Goal: Task Accomplishment & Management: Use online tool/utility

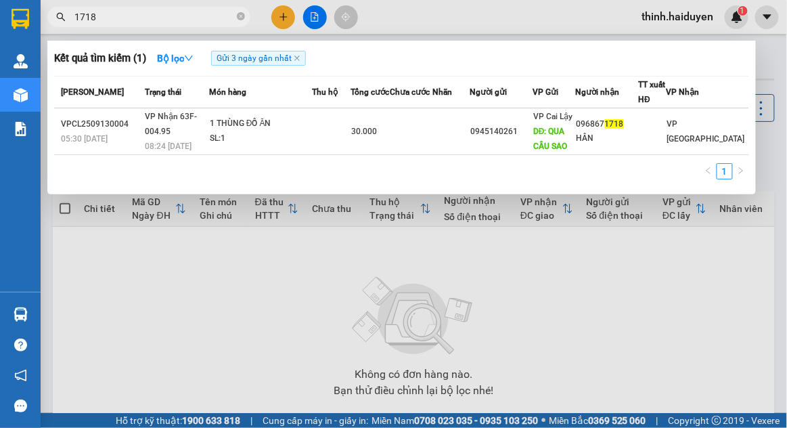
type input "1718"
click at [204, 131] on td "VP Nhận 63F-004.95 08:24 - 13/09" at bounding box center [175, 131] width 68 height 47
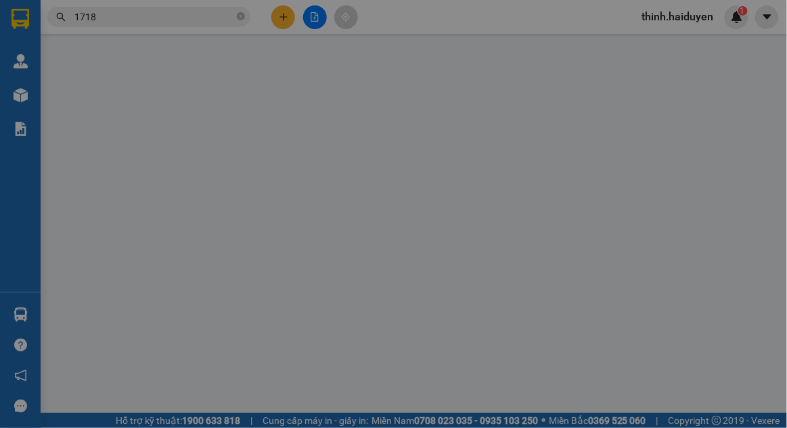
type input "0945140261"
type input "QUA CẦU SAO"
type input "0968671718"
type input "HÂN"
type input "30.000"
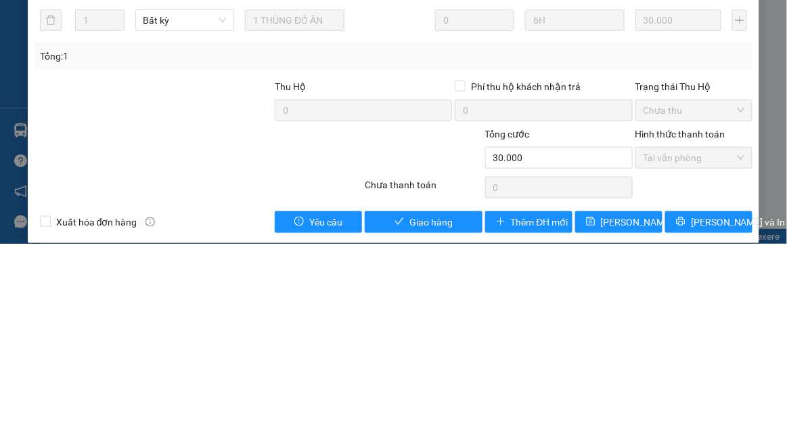
scroll to position [90, 0]
click at [395, 395] on button "Giao hàng" at bounding box center [424, 406] width 118 height 22
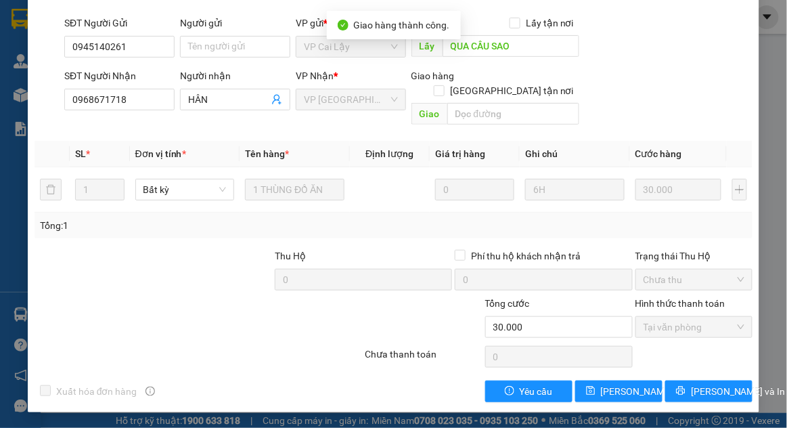
scroll to position [0, 0]
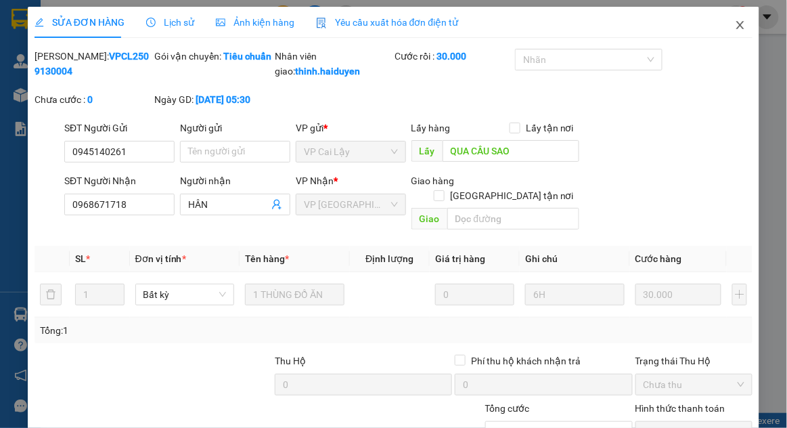
click at [737, 28] on icon "close" at bounding box center [740, 25] width 11 height 11
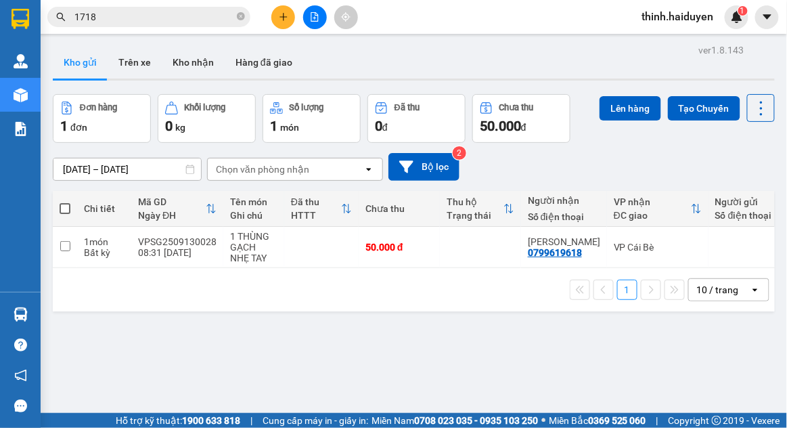
click at [16, 99] on img at bounding box center [21, 95] width 14 height 14
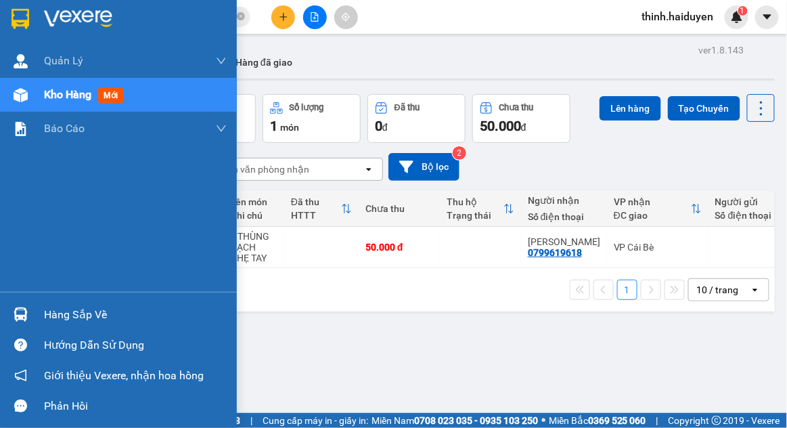
click at [9, 99] on div at bounding box center [21, 95] width 24 height 24
click at [311, 16] on icon "file-add" at bounding box center [314, 16] width 7 height 9
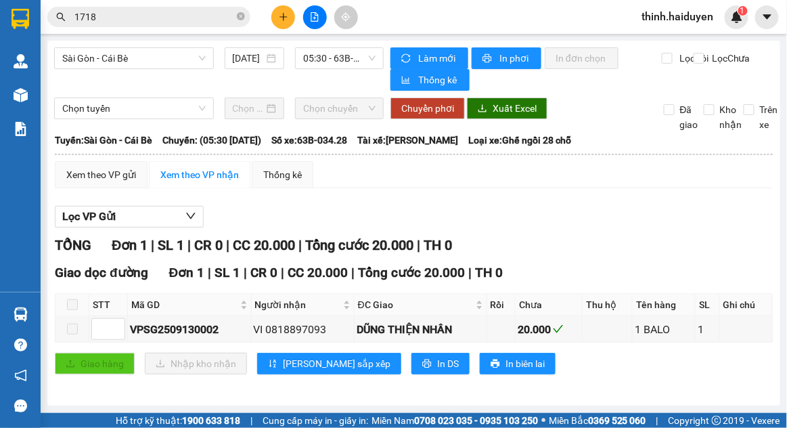
click at [84, 98] on span "Chọn tuyến" at bounding box center [133, 108] width 143 height 20
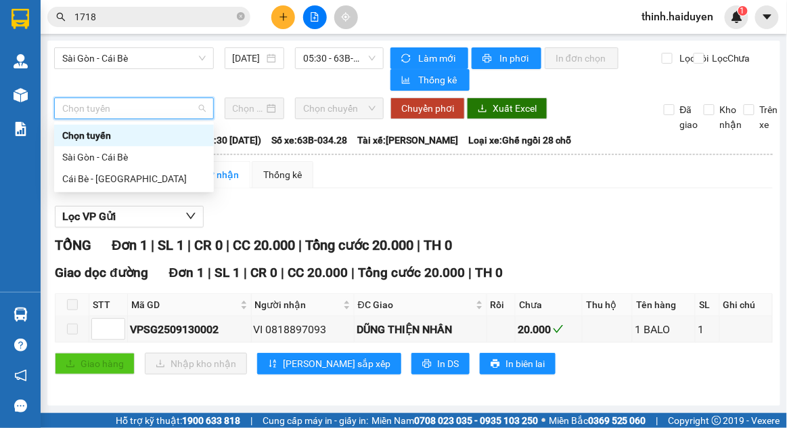
click at [74, 150] on div "Sài Gòn - Cái Bè" at bounding box center [133, 157] width 143 height 15
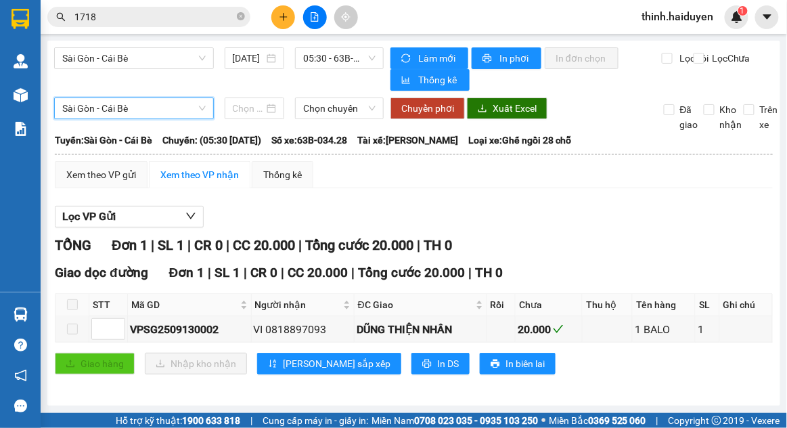
click at [246, 101] on input at bounding box center [249, 108] width 32 height 15
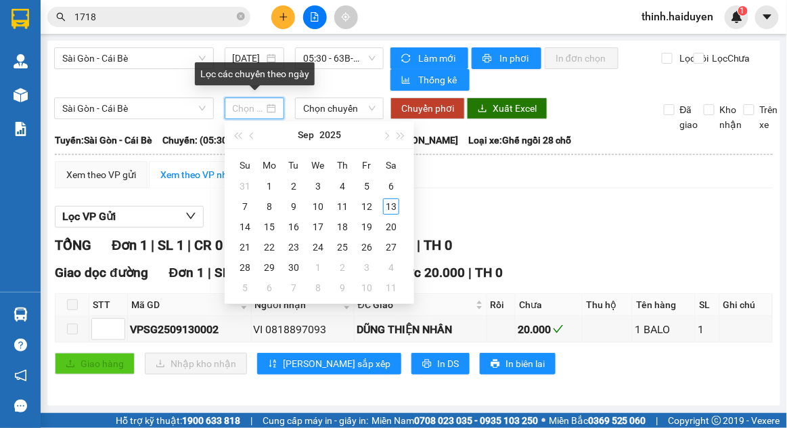
click at [390, 198] on div "13" at bounding box center [391, 206] width 16 height 16
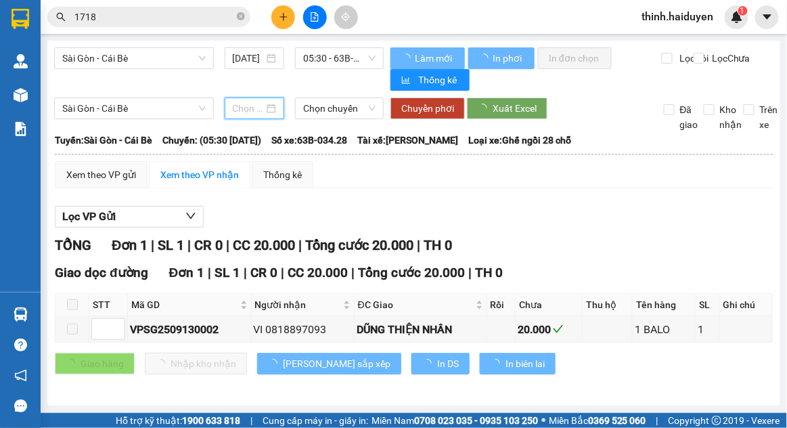
type input "[DATE]"
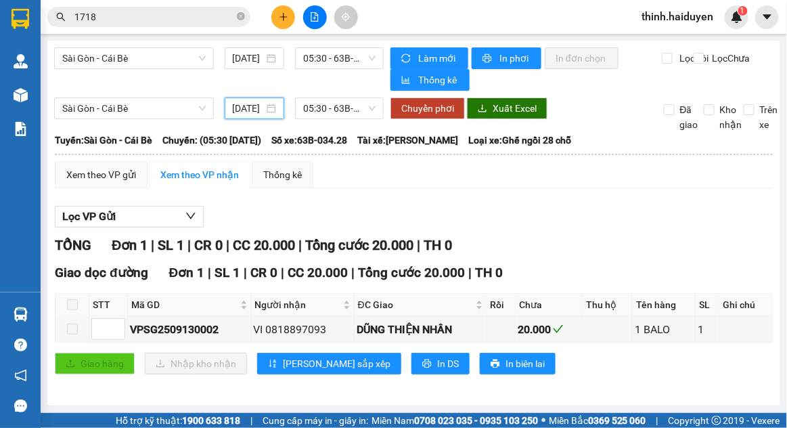
click at [332, 98] on span "05:30 - 63B-034.28" at bounding box center [339, 108] width 72 height 20
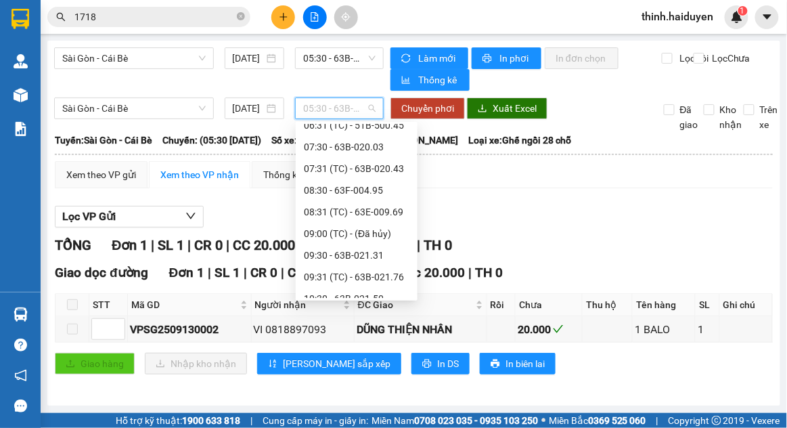
scroll to position [80, 0]
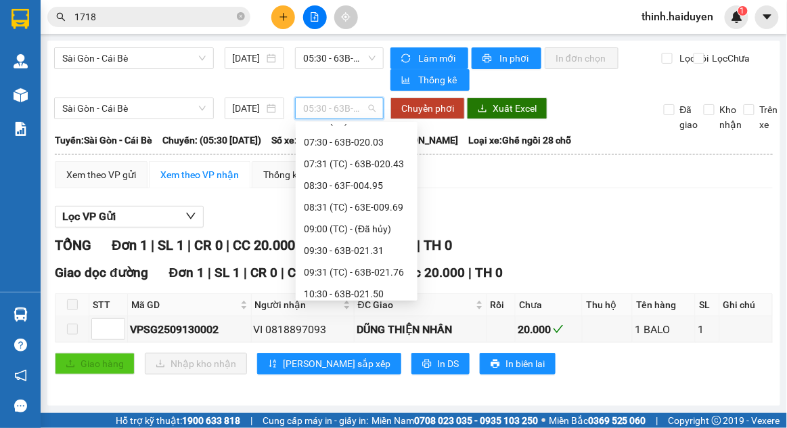
click at [311, 178] on div "08:30 - 63F-004.95" at bounding box center [357, 185] width 106 height 15
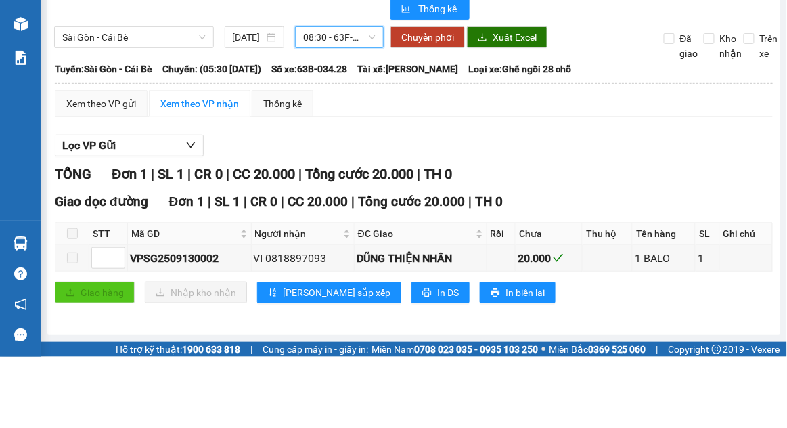
scroll to position [65, 0]
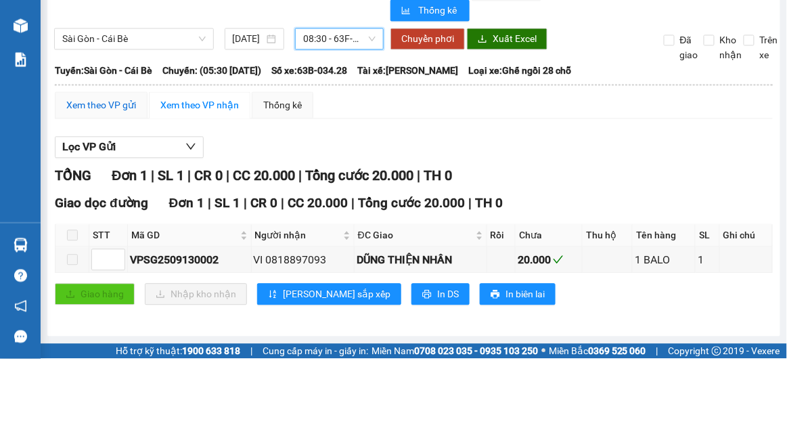
click at [87, 167] on div "Xem theo VP gửi" at bounding box center [101, 174] width 70 height 15
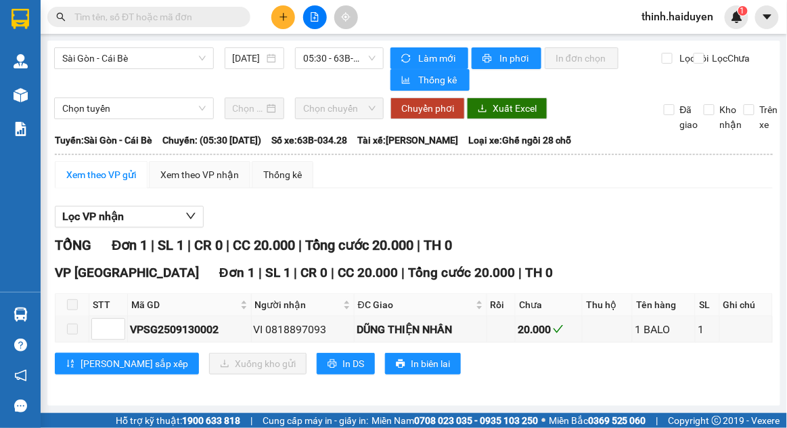
click at [667, 225] on div "Lọc VP nhận" at bounding box center [414, 217] width 718 height 22
click at [361, 60] on span "05:30 - 63B-034.28" at bounding box center [339, 58] width 72 height 20
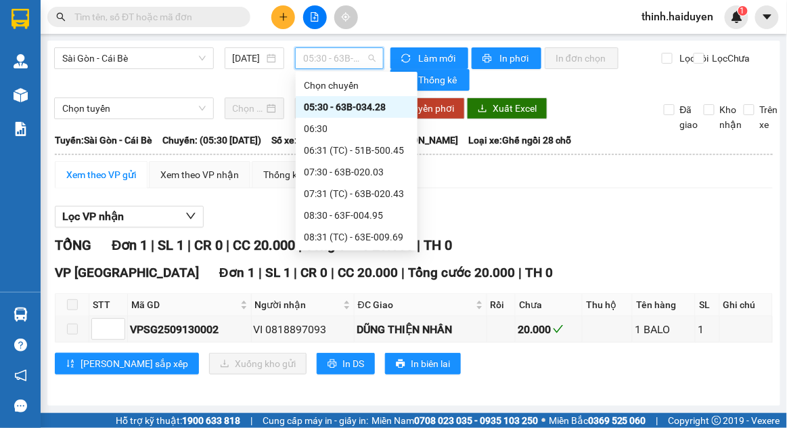
click at [359, 174] on div "07:30 - 63B-020.03" at bounding box center [357, 171] width 106 height 15
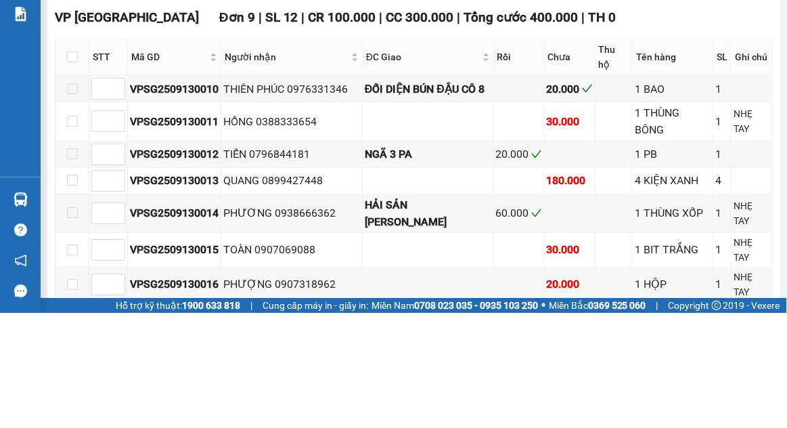
scroll to position [65, 0]
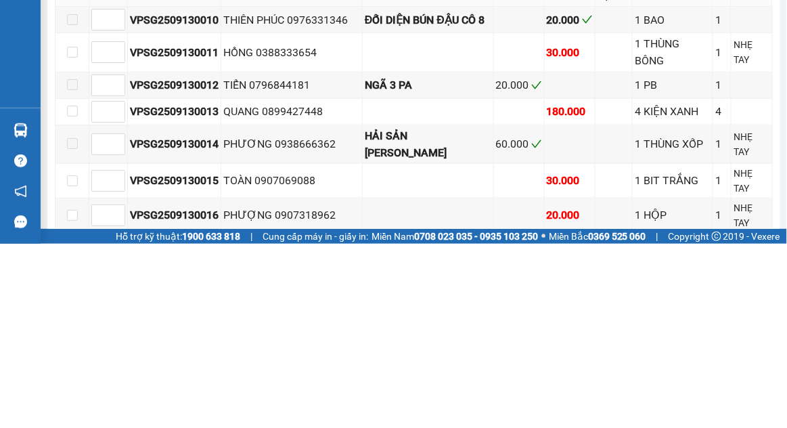
click at [702, 384] on div "VP [GEOGRAPHIC_DATA] 9 | SL 12 | CR 100.000 | CC 300.000 | Tổng cước 400.000 | …" at bounding box center [414, 316] width 718 height 388
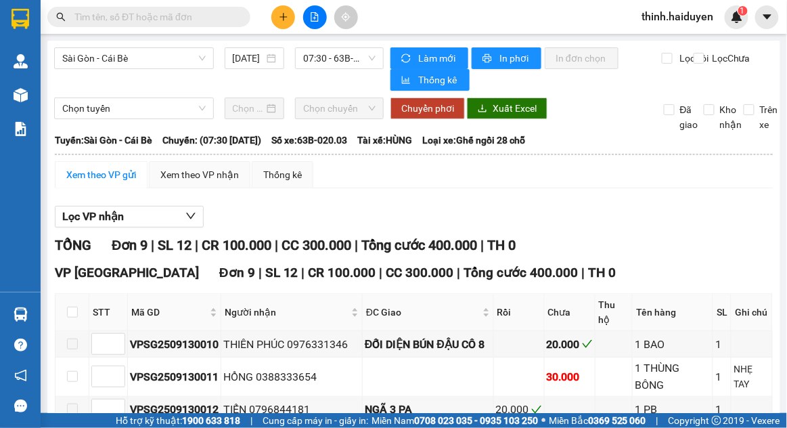
scroll to position [0, 0]
click at [357, 60] on span "07:30 - 63B-020.03" at bounding box center [339, 58] width 72 height 20
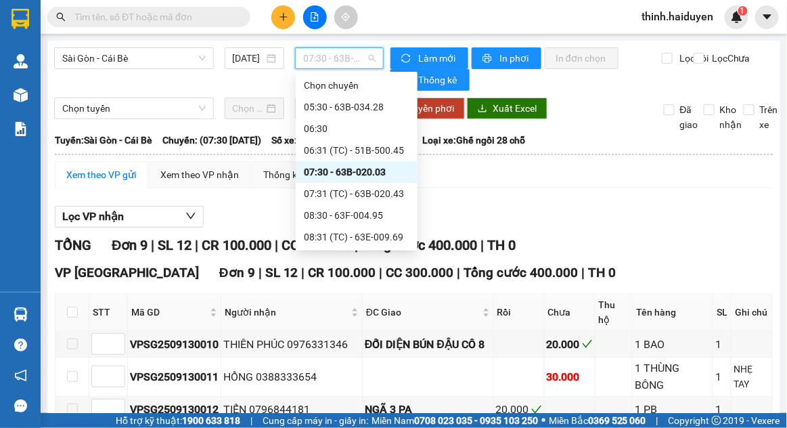
click at [365, 196] on div "07:31 (TC) - 63B-020.43" at bounding box center [357, 193] width 106 height 15
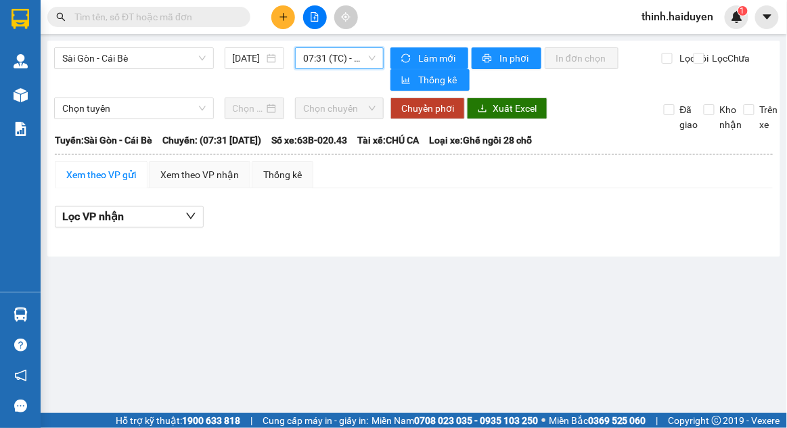
click at [357, 61] on span "07:31 (TC) - 63B-020.43" at bounding box center [339, 58] width 72 height 20
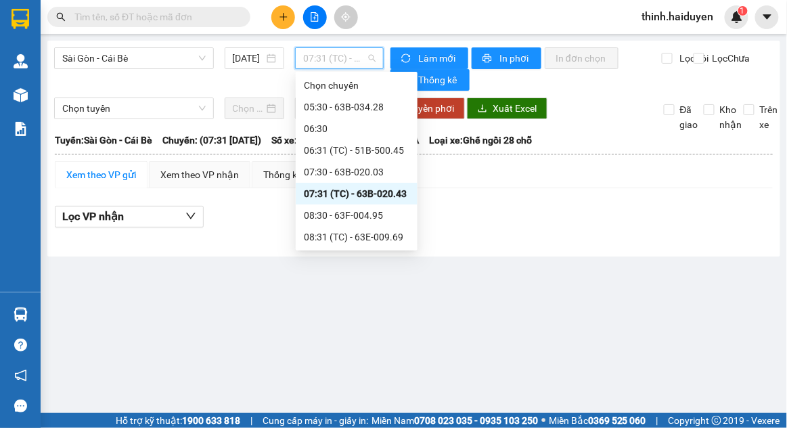
click at [356, 219] on div "08:30 - 63F-004.95" at bounding box center [357, 215] width 106 height 15
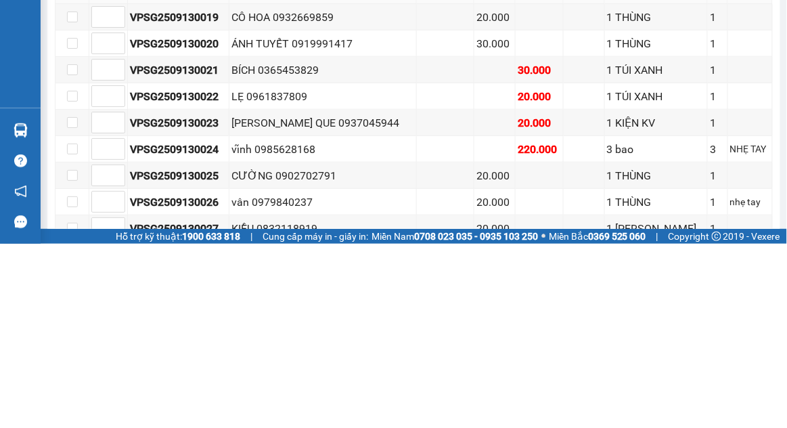
scroll to position [131, 0]
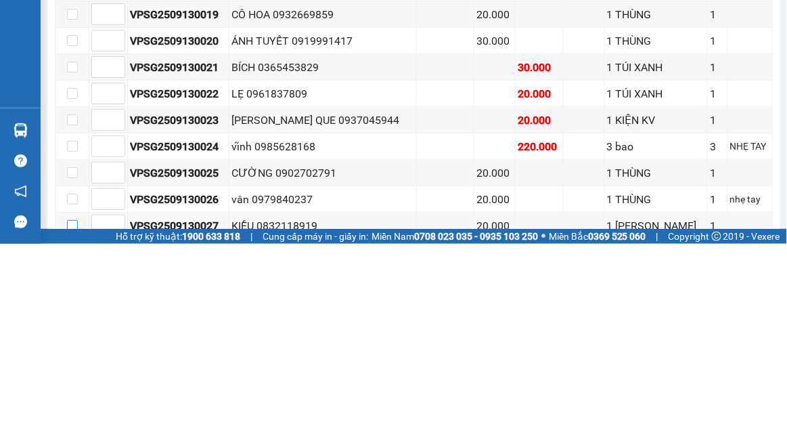
click at [73, 404] on input "checkbox" at bounding box center [72, 409] width 11 height 11
checkbox input "true"
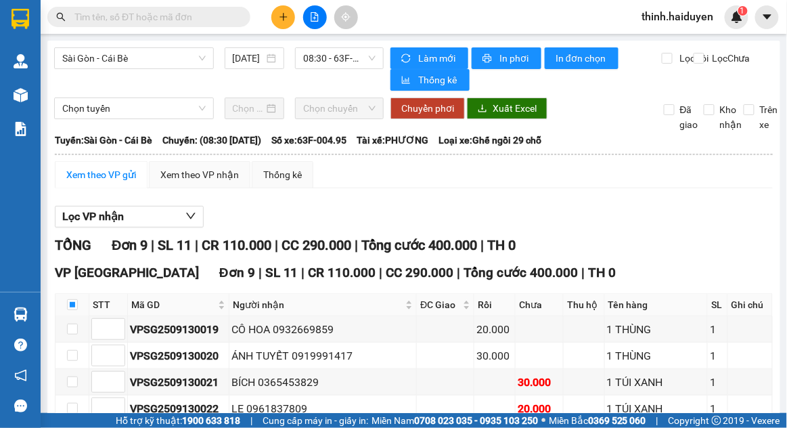
scroll to position [140, 0]
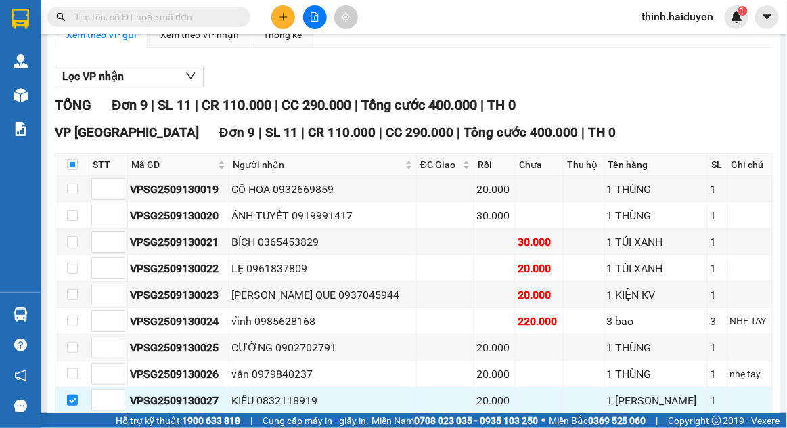
click at [235, 427] on span "Xuống kho gửi" at bounding box center [265, 434] width 61 height 15
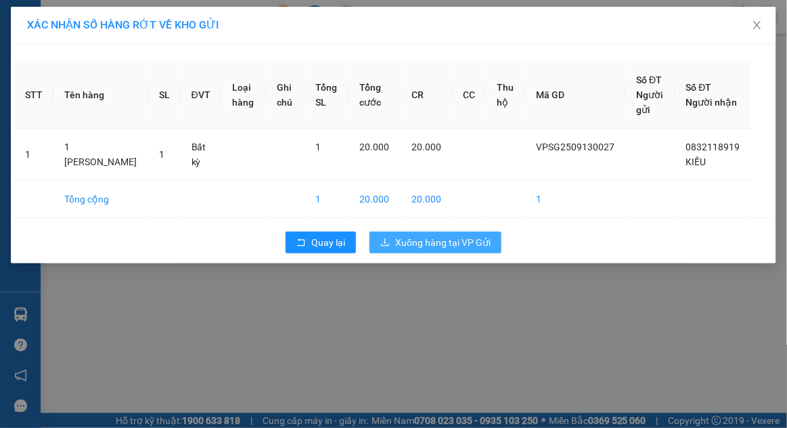
click at [487, 250] on span "Xuống hàng tại VP Gửi" at bounding box center [442, 242] width 95 height 15
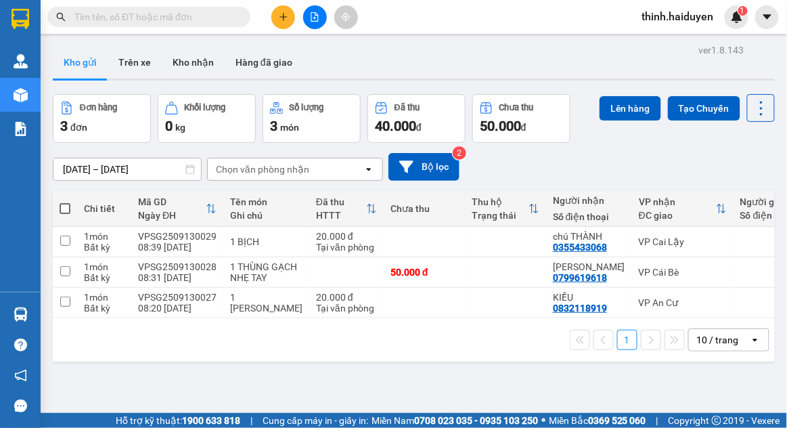
click at [64, 203] on span at bounding box center [65, 208] width 11 height 11
click at [65, 202] on input "checkbox" at bounding box center [65, 202] width 0 height 0
checkbox input "true"
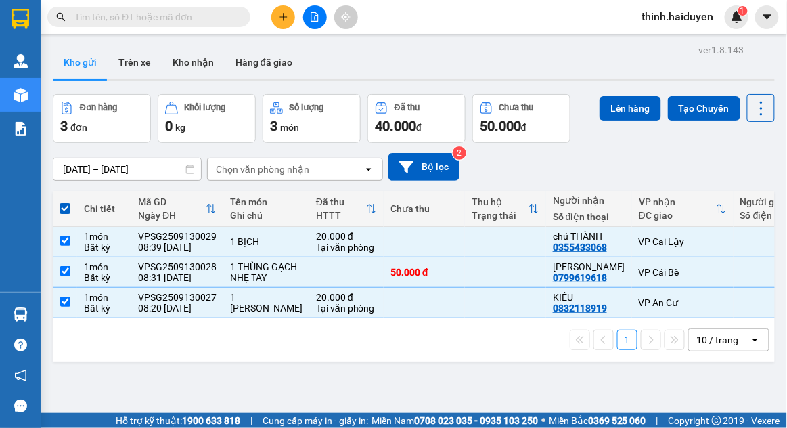
click at [740, 336] on div "10 / trang" at bounding box center [719, 340] width 61 height 22
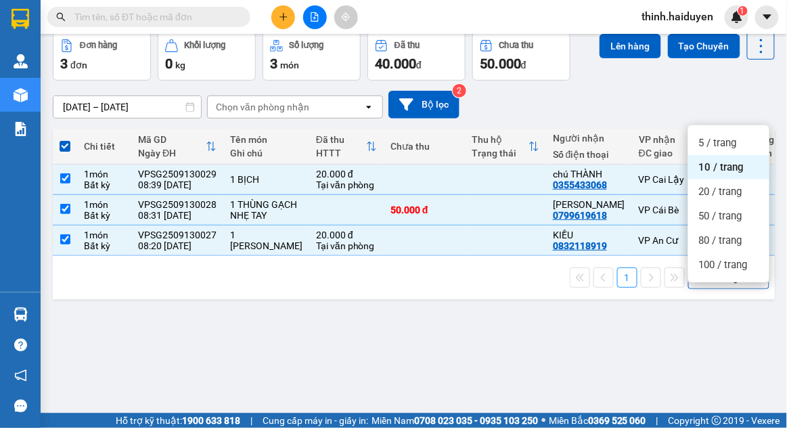
scroll to position [22, 0]
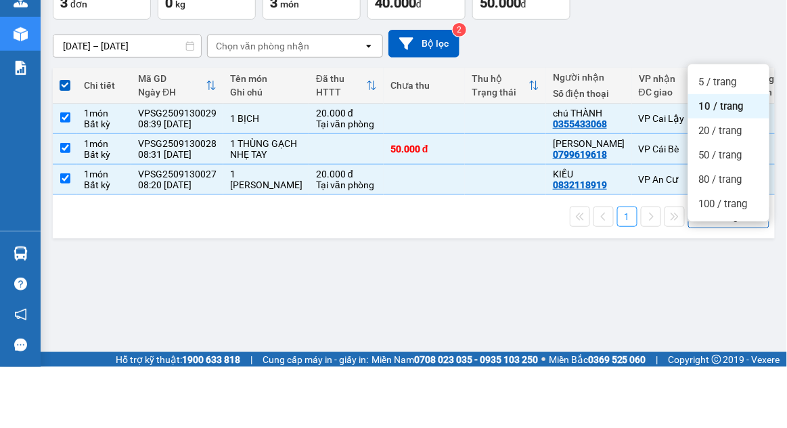
click at [735, 252] on div "100 / trang" at bounding box center [728, 264] width 81 height 24
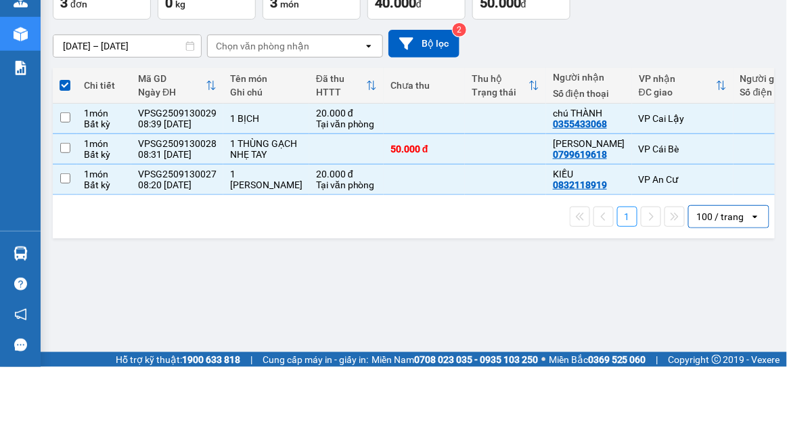
checkbox input "false"
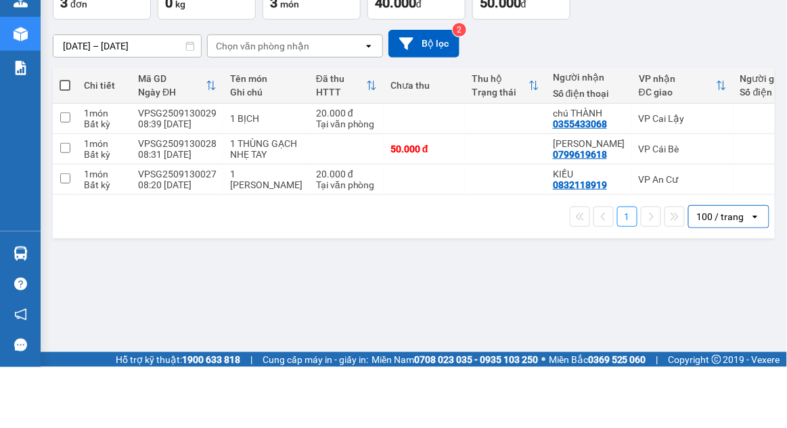
scroll to position [0, 0]
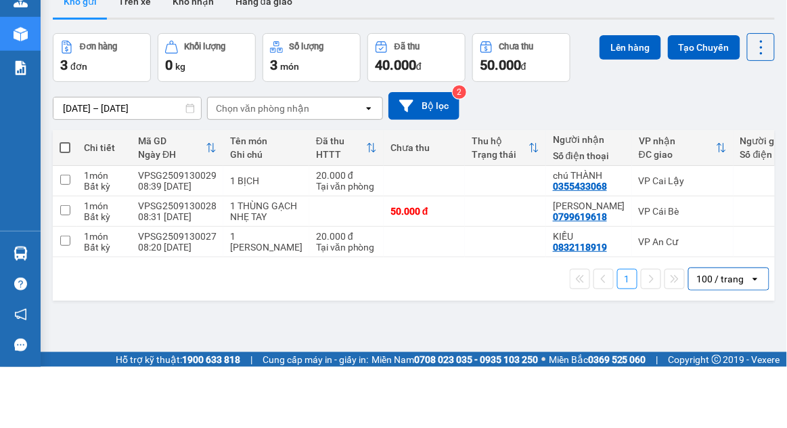
click at [732, 153] on div "[DATE] – [DATE] Press the down arrow key to interact with the calendar and sele…" at bounding box center [414, 167] width 722 height 28
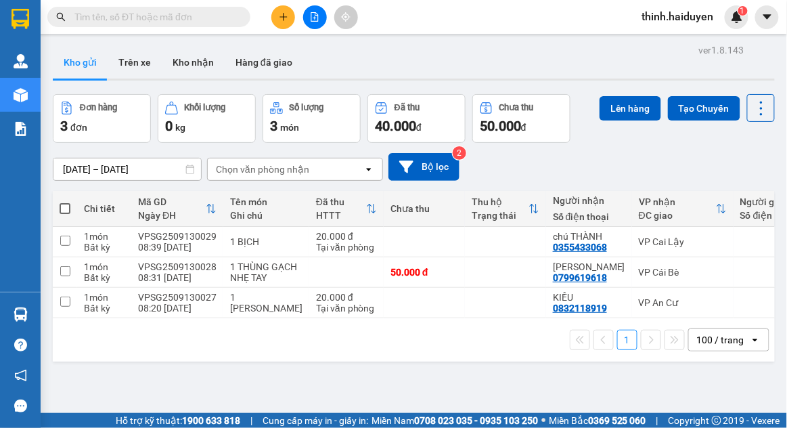
click at [635, 108] on button "Lên hàng" at bounding box center [631, 108] width 62 height 24
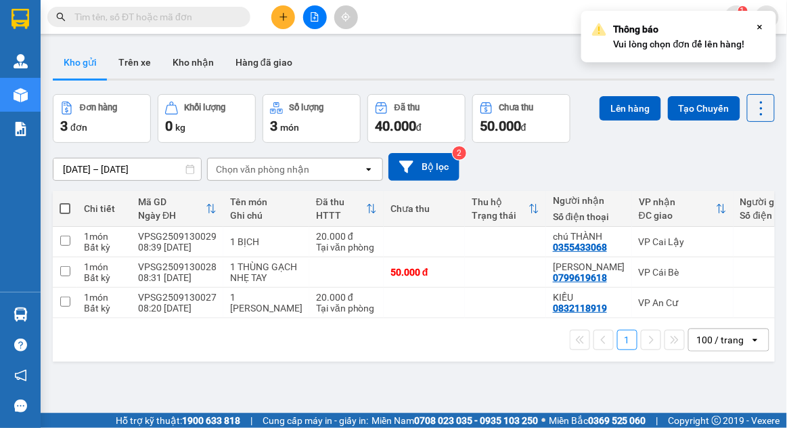
click at [64, 211] on span at bounding box center [65, 208] width 11 height 11
click at [65, 202] on input "checkbox" at bounding box center [65, 202] width 0 height 0
checkbox input "true"
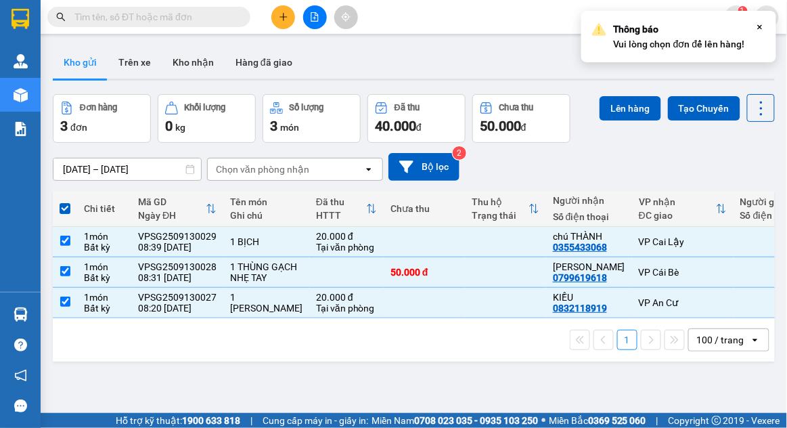
click at [639, 119] on button "Lên hàng" at bounding box center [631, 108] width 62 height 24
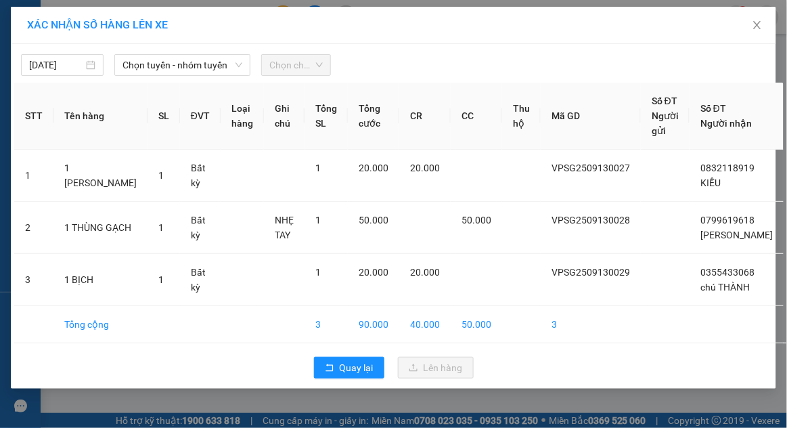
click at [131, 61] on span "Chọn tuyến - nhóm tuyến" at bounding box center [182, 65] width 120 height 20
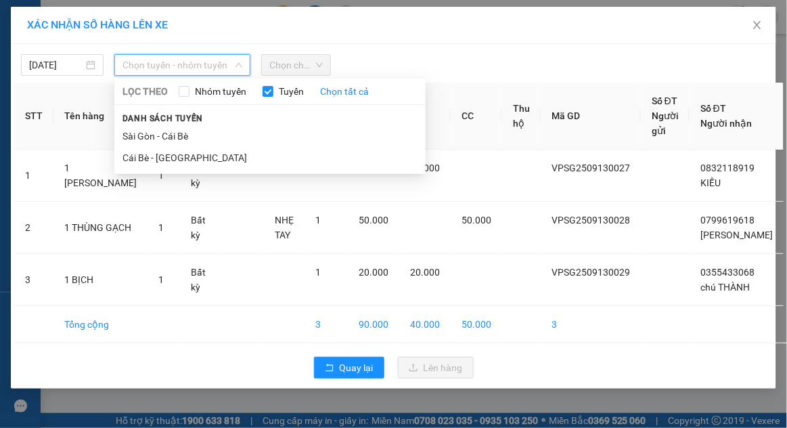
click at [130, 139] on li "Sài Gòn - Cái Bè" at bounding box center [269, 136] width 311 height 22
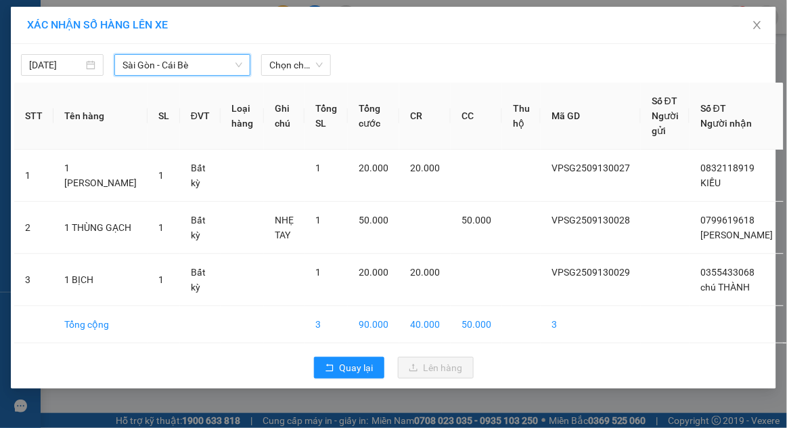
click at [285, 67] on span "Chọn chuyến" at bounding box center [295, 65] width 53 height 20
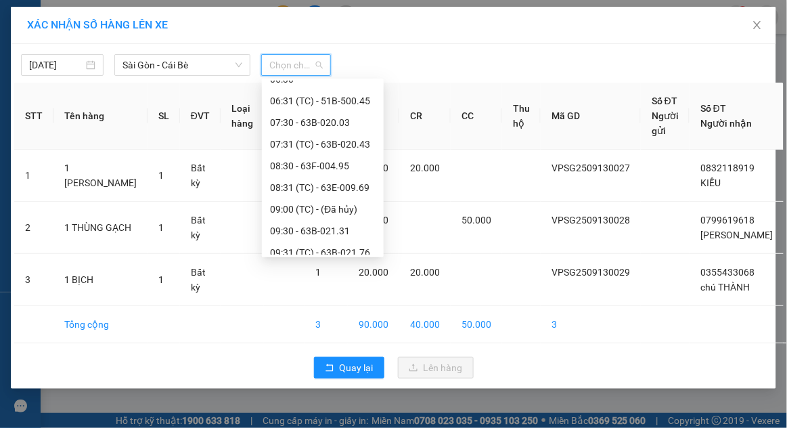
scroll to position [66, 0]
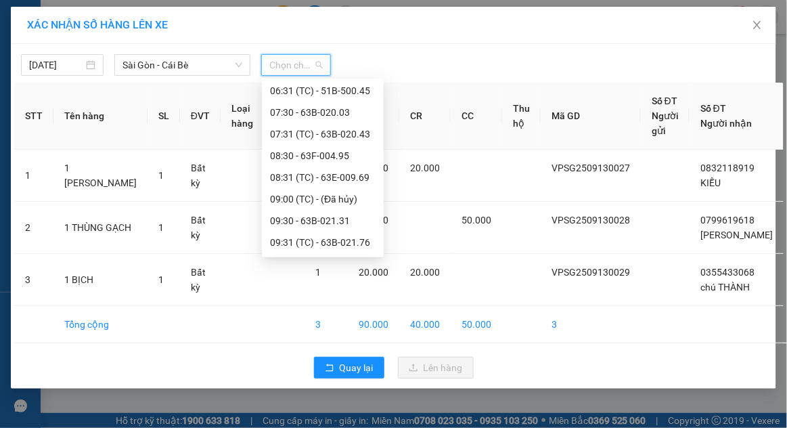
click at [271, 224] on div "09:30 - 63B-021.31" at bounding box center [323, 220] width 106 height 15
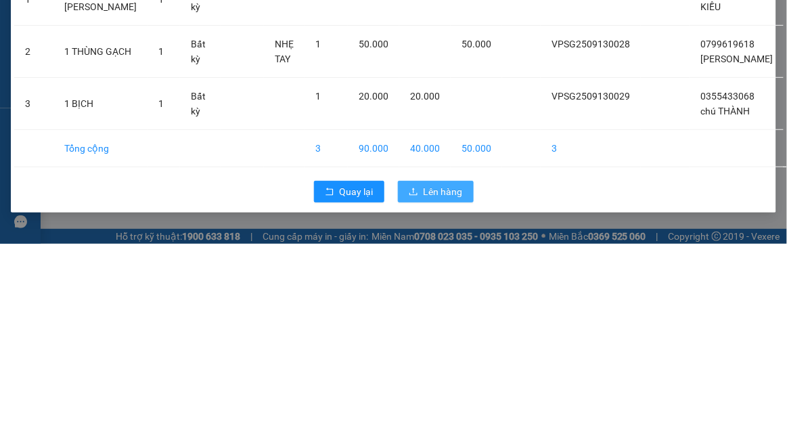
click at [453, 383] on span "Lên hàng" at bounding box center [443, 375] width 39 height 15
